Goal: Transaction & Acquisition: Purchase product/service

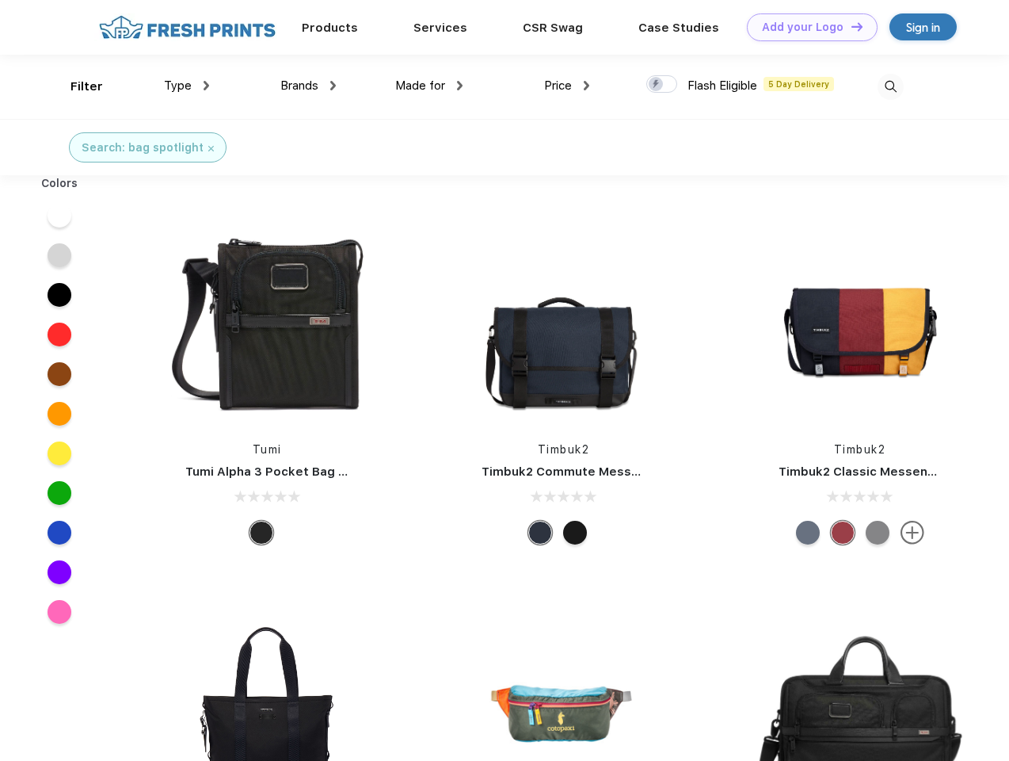
scroll to position [1, 0]
click at [807, 27] on link "Add your Logo Design Tool" at bounding box center [812, 27] width 131 height 28
click at [0, 0] on div "Design Tool" at bounding box center [0, 0] width 0 height 0
click at [850, 26] on link "Add your Logo Design Tool" at bounding box center [812, 27] width 131 height 28
click at [76, 86] on div "Filter" at bounding box center [87, 87] width 32 height 18
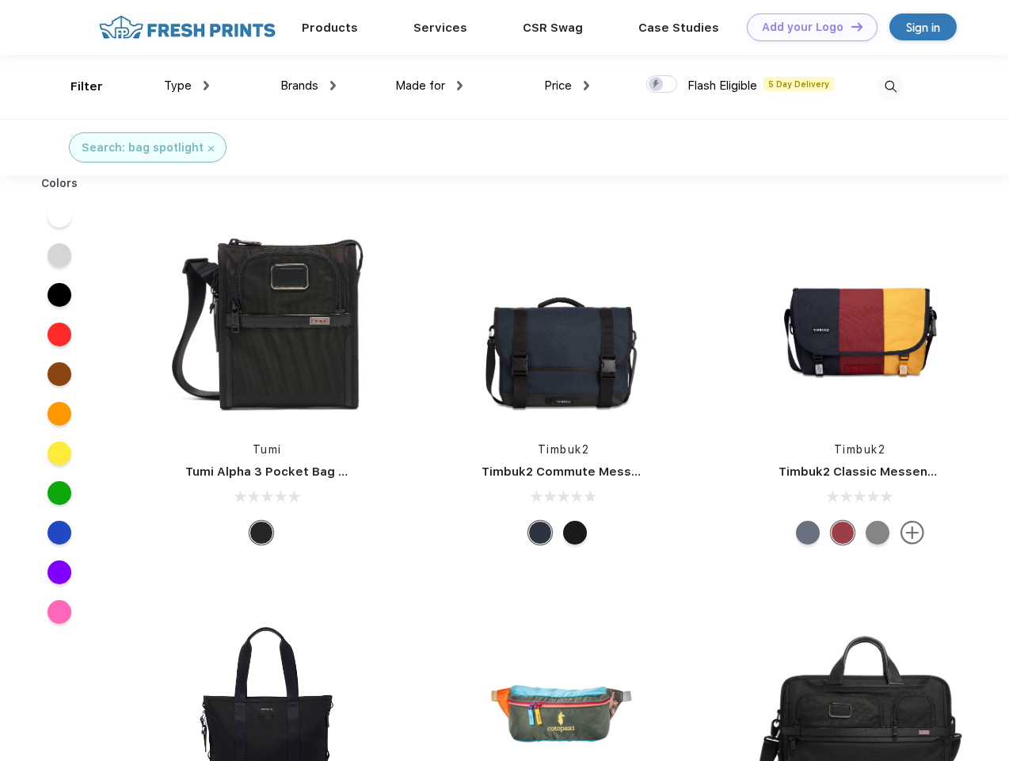
click at [187, 86] on span "Type" at bounding box center [178, 85] width 28 height 14
click at [308, 86] on span "Brands" at bounding box center [299, 85] width 38 height 14
click at [429, 86] on span "Made for" at bounding box center [420, 85] width 50 height 14
click at [567, 86] on span "Price" at bounding box center [558, 85] width 28 height 14
click at [662, 85] on div at bounding box center [662, 83] width 31 height 17
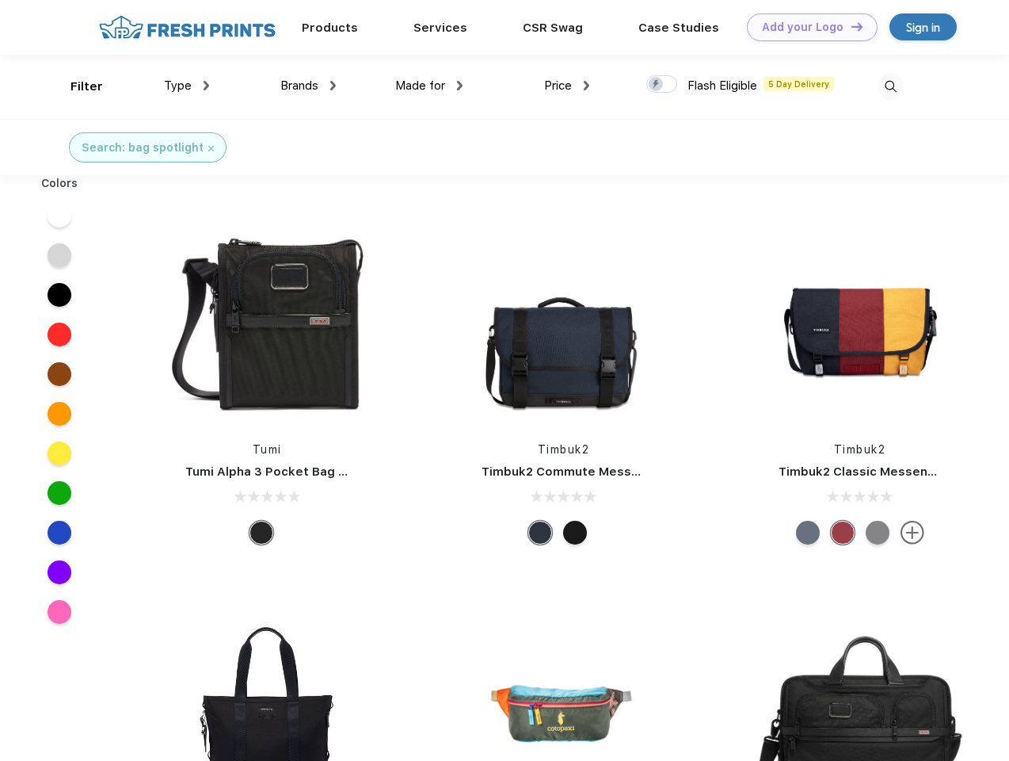
click at [657, 85] on input "checkbox" at bounding box center [652, 79] width 10 height 10
click at [891, 86] on img at bounding box center [891, 87] width 26 height 26
